Goal: Transaction & Acquisition: Purchase product/service

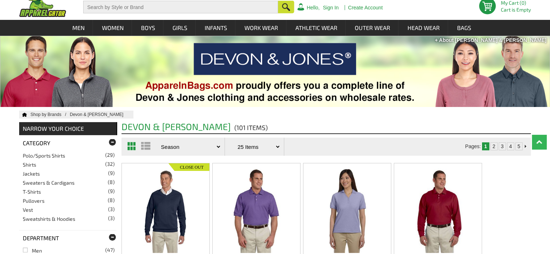
scroll to position [72, 0]
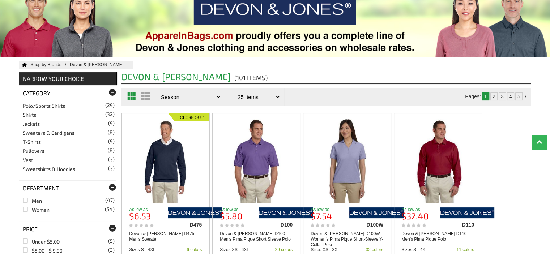
click at [61, 107] on link "Polo/Sports Shirts (29)" at bounding box center [44, 106] width 42 height 6
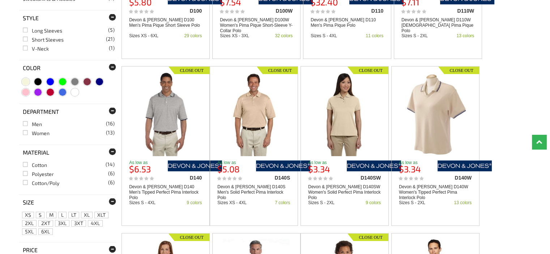
scroll to position [289, 0]
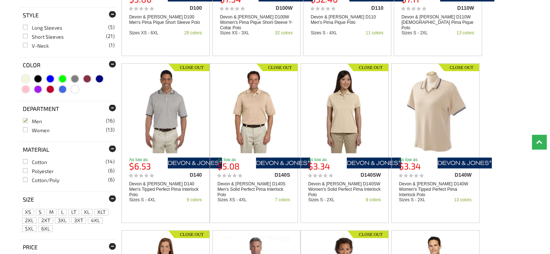
click at [25, 120] on link "Men (16)" at bounding box center [32, 121] width 19 height 6
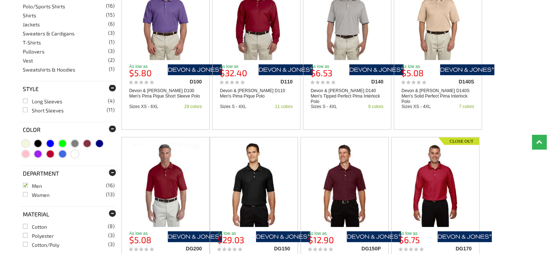
scroll to position [217, 0]
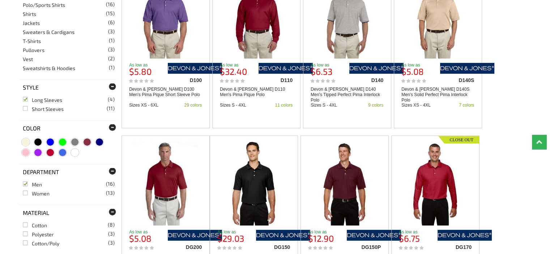
click at [25, 99] on link "Long Sleeves (4)" at bounding box center [42, 100] width 39 height 6
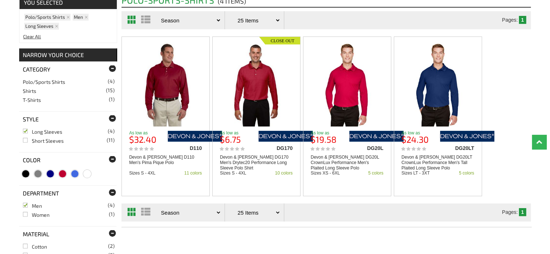
scroll to position [217, 0]
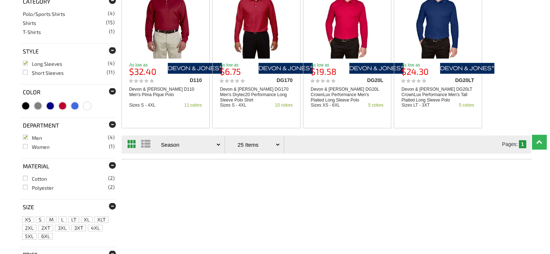
click at [24, 136] on link "Men (4)" at bounding box center [32, 138] width 19 height 6
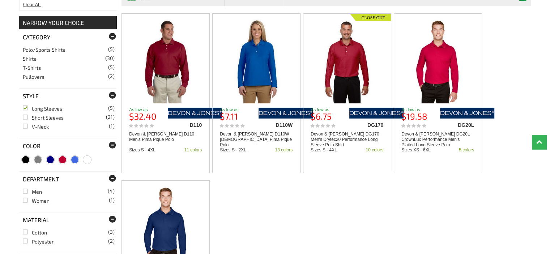
scroll to position [181, 0]
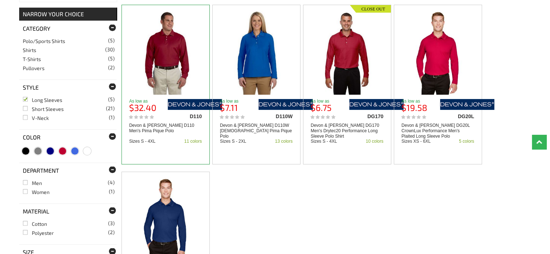
click at [165, 68] on img at bounding box center [165, 52] width 67 height 84
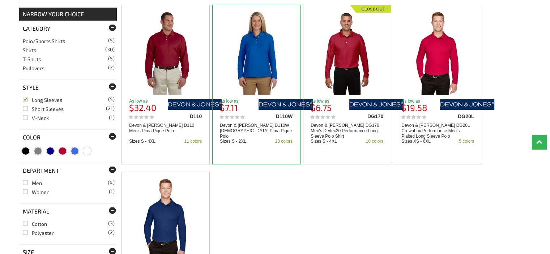
click at [255, 55] on img at bounding box center [256, 52] width 67 height 84
click at [29, 50] on link "Shirts (30)" at bounding box center [29, 50] width 13 height 6
